Goal: Information Seeking & Learning: Compare options

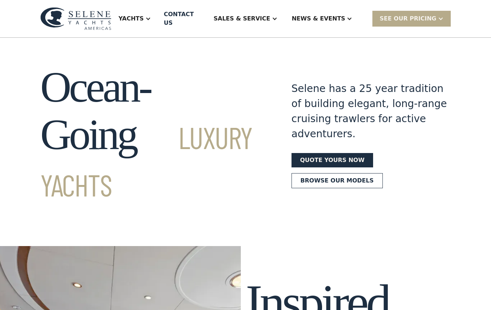
click at [144, 14] on div "Yachts" at bounding box center [131, 18] width 25 height 9
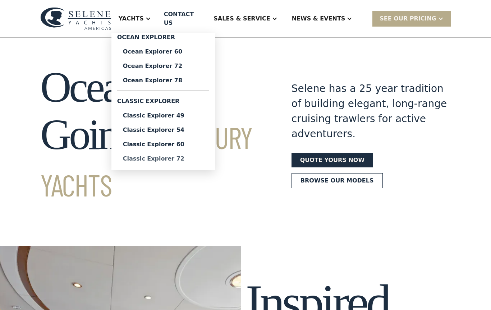
click at [168, 157] on div "Classic Explorer 72" at bounding box center [163, 159] width 81 height 6
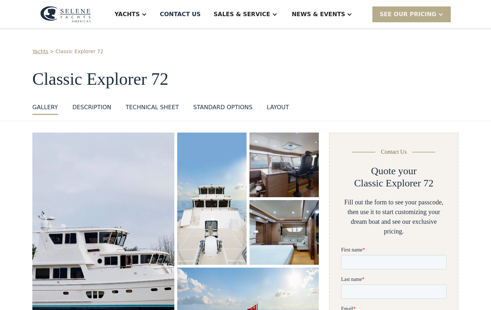
click at [147, 15] on div at bounding box center [144, 15] width 6 height 6
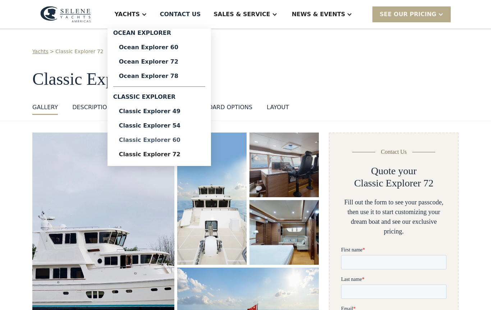
click at [172, 137] on div "Classic Explorer 60" at bounding box center [159, 140] width 81 height 6
click at [174, 62] on div "Ocean Explorer 72" at bounding box center [159, 62] width 81 height 6
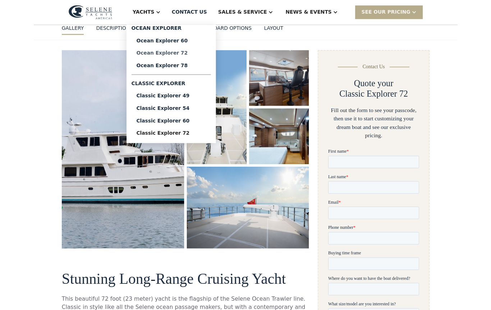
scroll to position [73, 0]
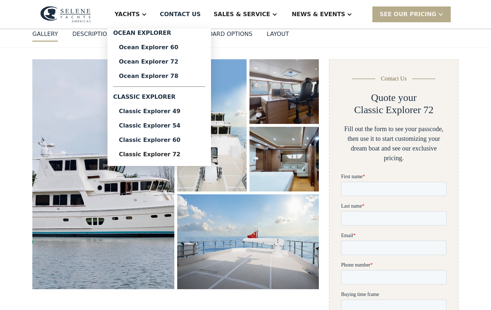
click at [151, 272] on img "open lightbox" at bounding box center [103, 174] width 142 height 230
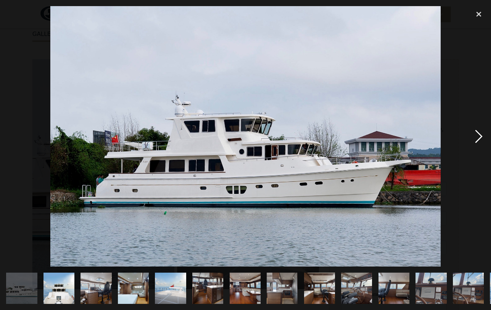
click at [490, 132] on div "next image" at bounding box center [479, 136] width 24 height 261
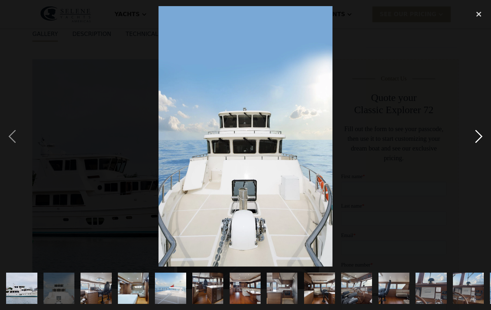
click at [482, 130] on div "next image" at bounding box center [479, 136] width 24 height 261
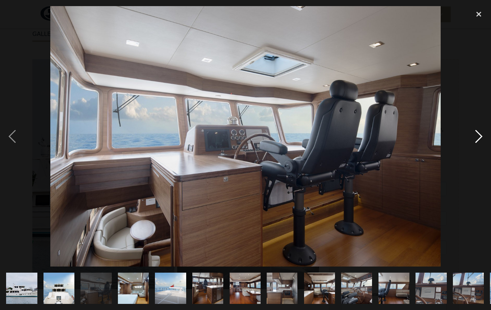
click at [479, 137] on div "next image" at bounding box center [479, 136] width 24 height 261
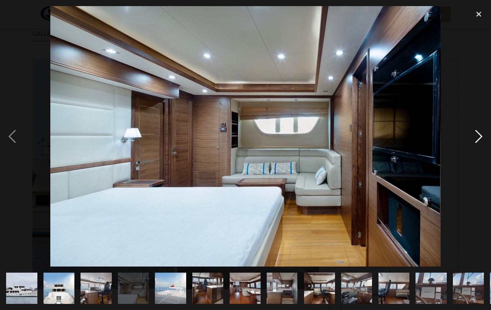
click at [478, 136] on div "next image" at bounding box center [479, 136] width 24 height 261
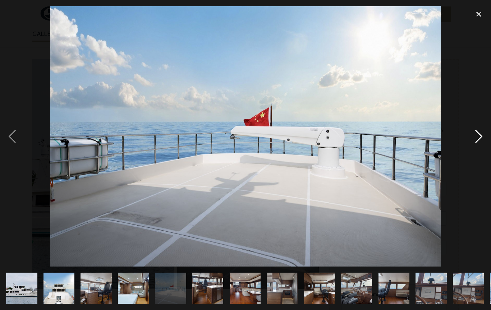
click at [483, 137] on div "next image" at bounding box center [479, 136] width 24 height 261
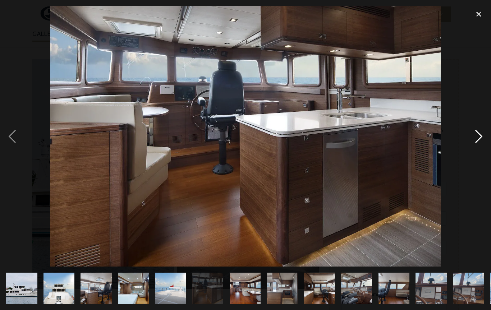
click at [483, 140] on div "next image" at bounding box center [479, 136] width 24 height 261
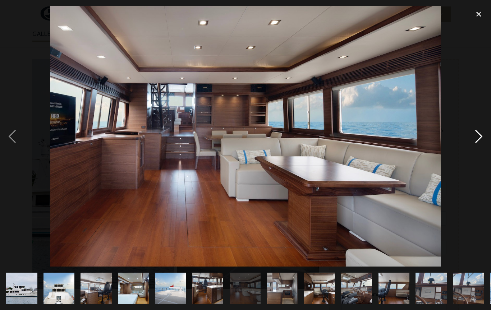
click at [485, 144] on div "next image" at bounding box center [479, 136] width 24 height 261
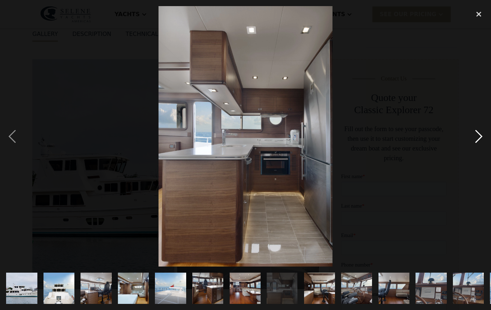
click at [489, 139] on div "next image" at bounding box center [479, 136] width 24 height 261
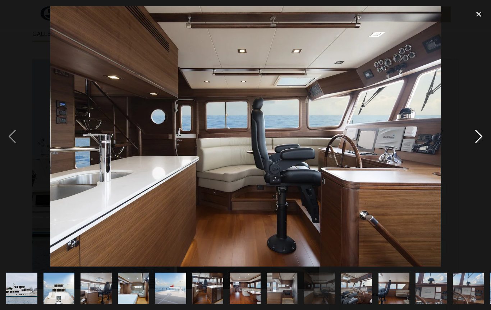
click at [483, 142] on div "next image" at bounding box center [479, 136] width 24 height 261
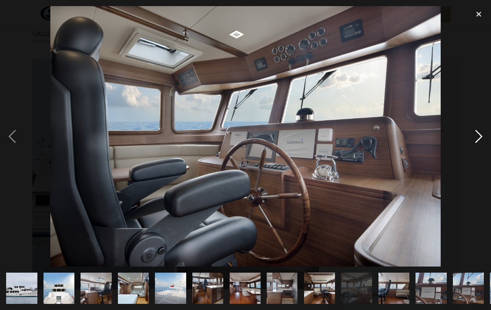
click at [479, 142] on div "next image" at bounding box center [479, 136] width 24 height 261
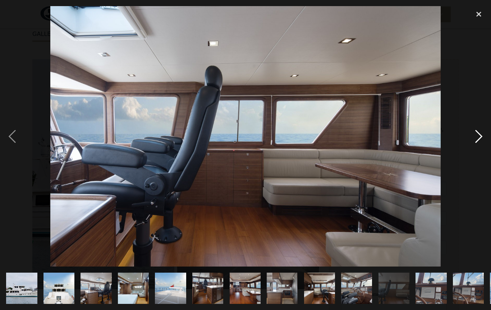
click at [482, 144] on div "next image" at bounding box center [479, 136] width 24 height 261
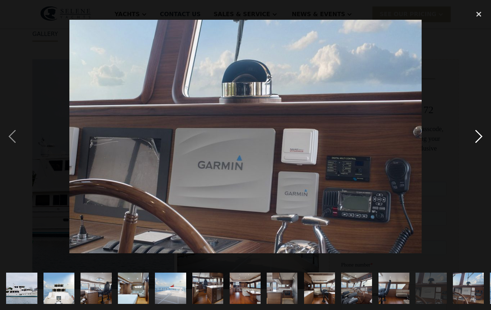
click at [477, 146] on div "next image" at bounding box center [479, 136] width 24 height 261
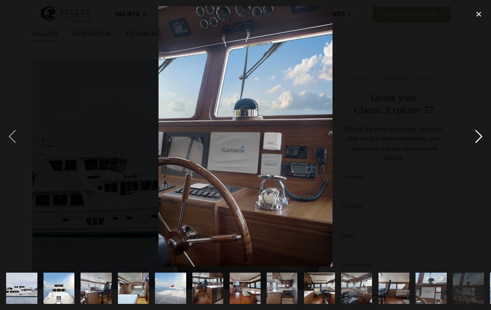
click at [478, 146] on div "next image" at bounding box center [479, 136] width 24 height 261
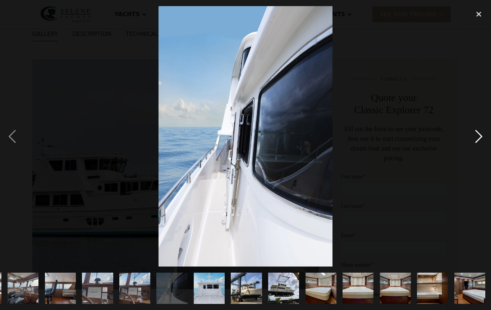
scroll to position [0, 334]
click at [487, 144] on div "next image" at bounding box center [479, 136] width 24 height 261
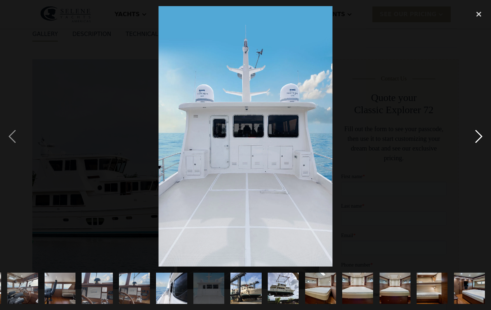
click at [486, 143] on div "next image" at bounding box center [479, 136] width 24 height 261
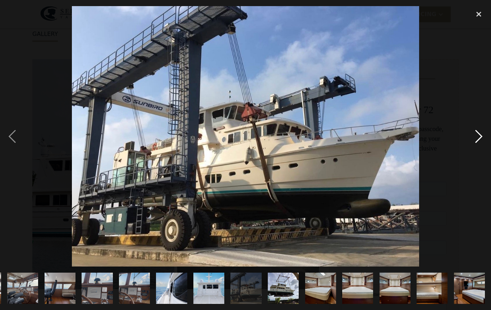
click at [483, 143] on div "next image" at bounding box center [479, 136] width 24 height 261
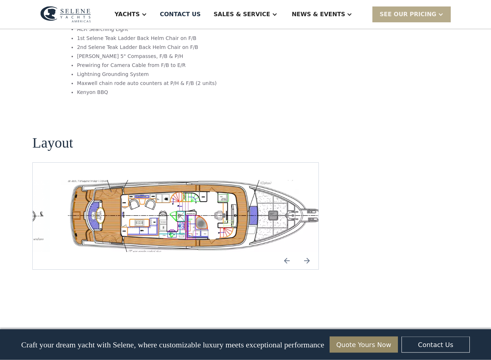
scroll to position [1312, 0]
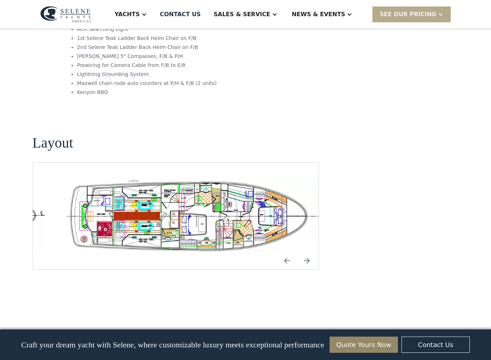
click at [292, 252] on img "Previous slide" at bounding box center [286, 260] width 17 height 17
click at [288, 252] on img "Previous slide" at bounding box center [286, 260] width 17 height 17
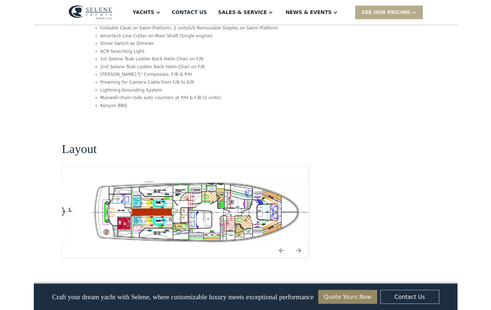
scroll to position [1285, 0]
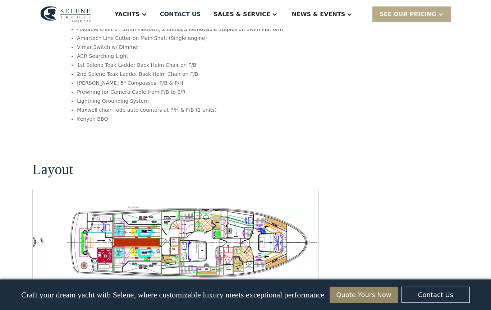
click at [286, 279] on img "Previous slide" at bounding box center [286, 287] width 17 height 17
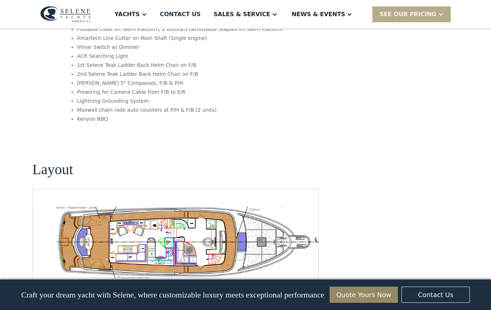
click at [212, 207] on img "open lightbox" at bounding box center [187, 243] width 274 height 72
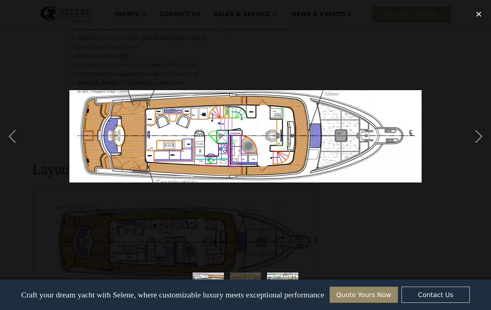
click at [212, 207] on div at bounding box center [245, 136] width 491 height 261
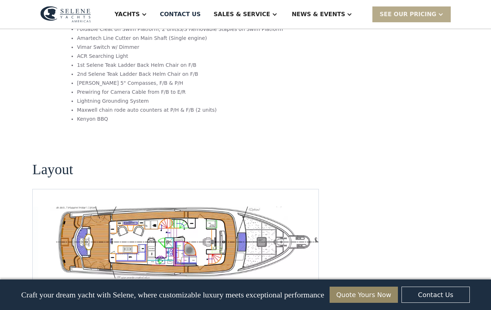
click at [218, 211] on img "open lightbox" at bounding box center [187, 243] width 274 height 72
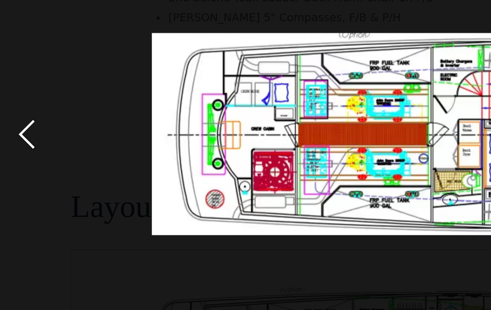
click at [12, 68] on div "previous image" at bounding box center [12, 136] width 24 height 261
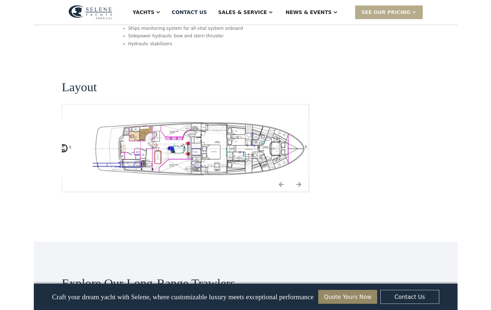
scroll to position [1233, 0]
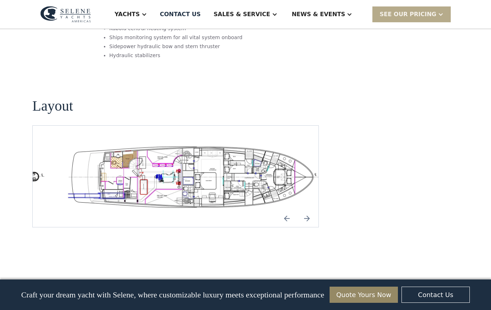
click at [212, 161] on img "open lightbox" at bounding box center [199, 176] width 274 height 67
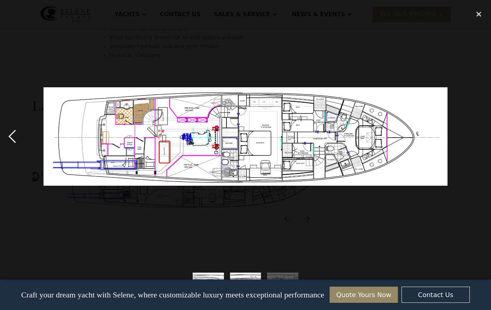
click at [20, 138] on div "previous image" at bounding box center [12, 136] width 24 height 261
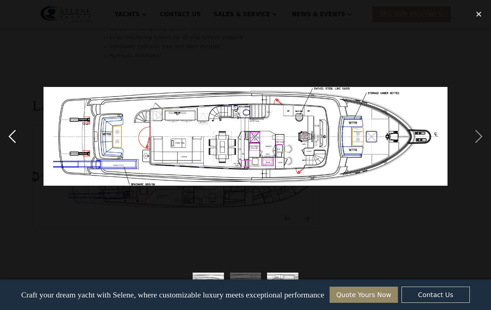
scroll to position [0, 0]
click at [478, 135] on div "next image" at bounding box center [479, 136] width 24 height 261
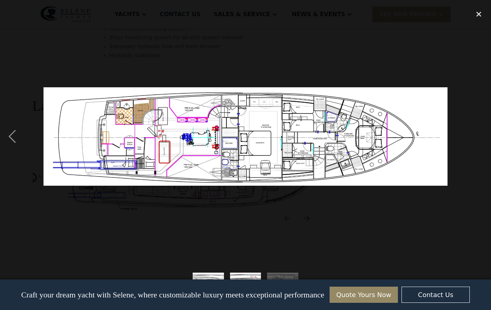
click at [478, 129] on div "next image" at bounding box center [479, 136] width 24 height 261
click at [478, 132] on div "next image" at bounding box center [479, 136] width 24 height 261
click at [8, 143] on div "previous image" at bounding box center [12, 136] width 24 height 261
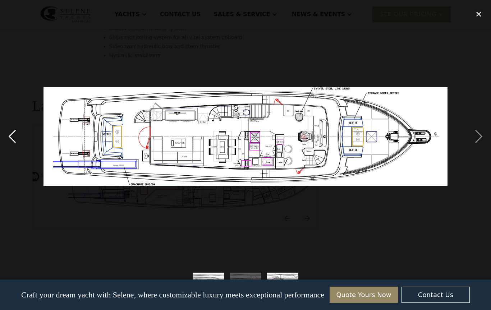
click at [13, 142] on div "previous image" at bounding box center [12, 136] width 24 height 261
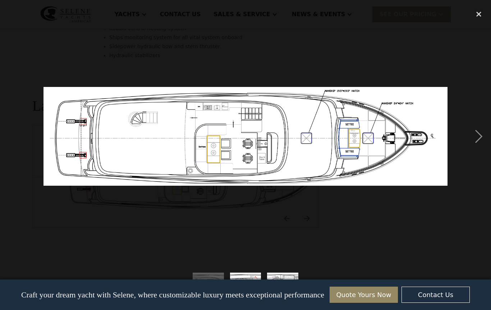
click at [479, 122] on div "next image" at bounding box center [479, 136] width 24 height 261
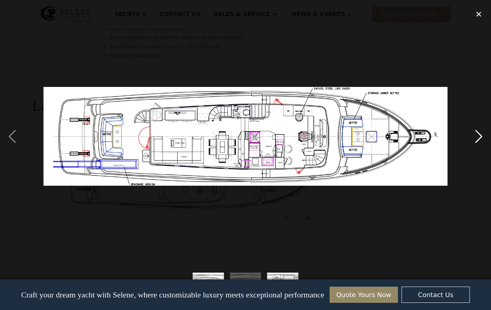
click at [479, 126] on div "next image" at bounding box center [479, 136] width 24 height 261
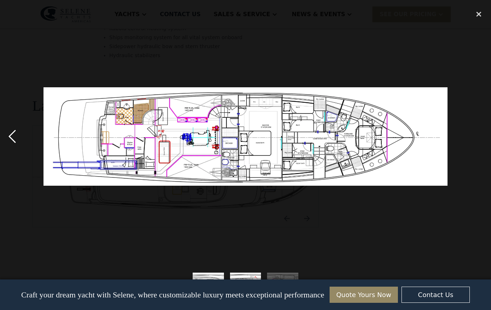
click at [12, 137] on div "previous image" at bounding box center [12, 136] width 24 height 261
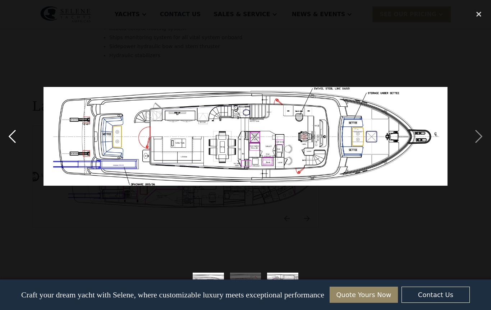
scroll to position [1232, 0]
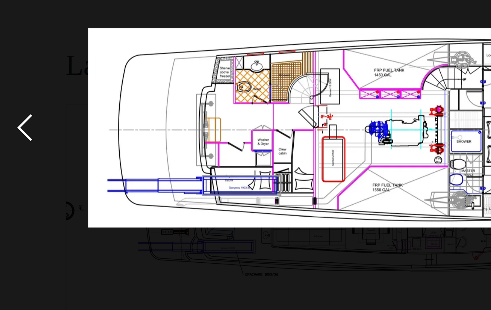
click at [13, 67] on div "previous image" at bounding box center [12, 136] width 24 height 261
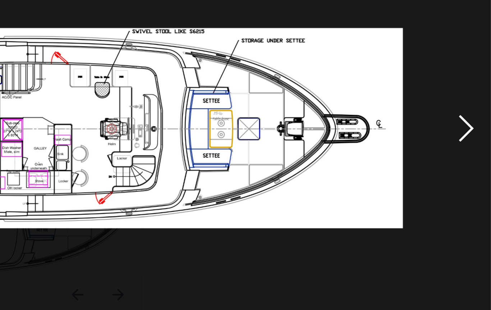
click at [467, 63] on div "next image" at bounding box center [479, 136] width 24 height 261
